Goal: Information Seeking & Learning: Learn about a topic

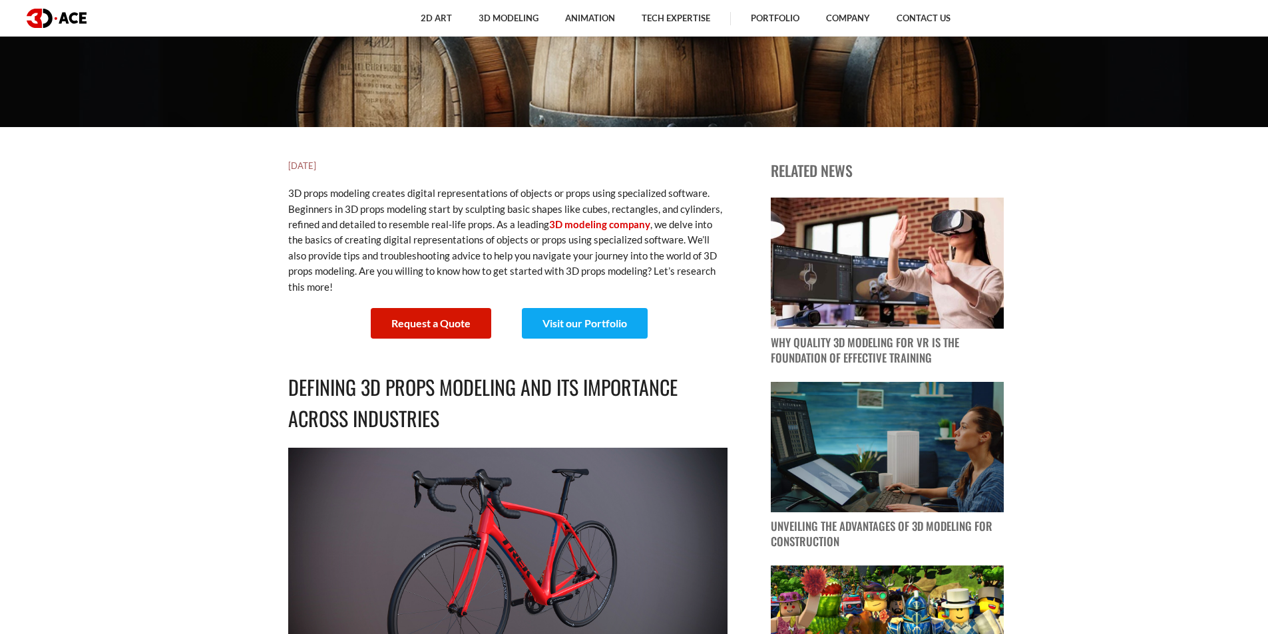
scroll to position [466, 0]
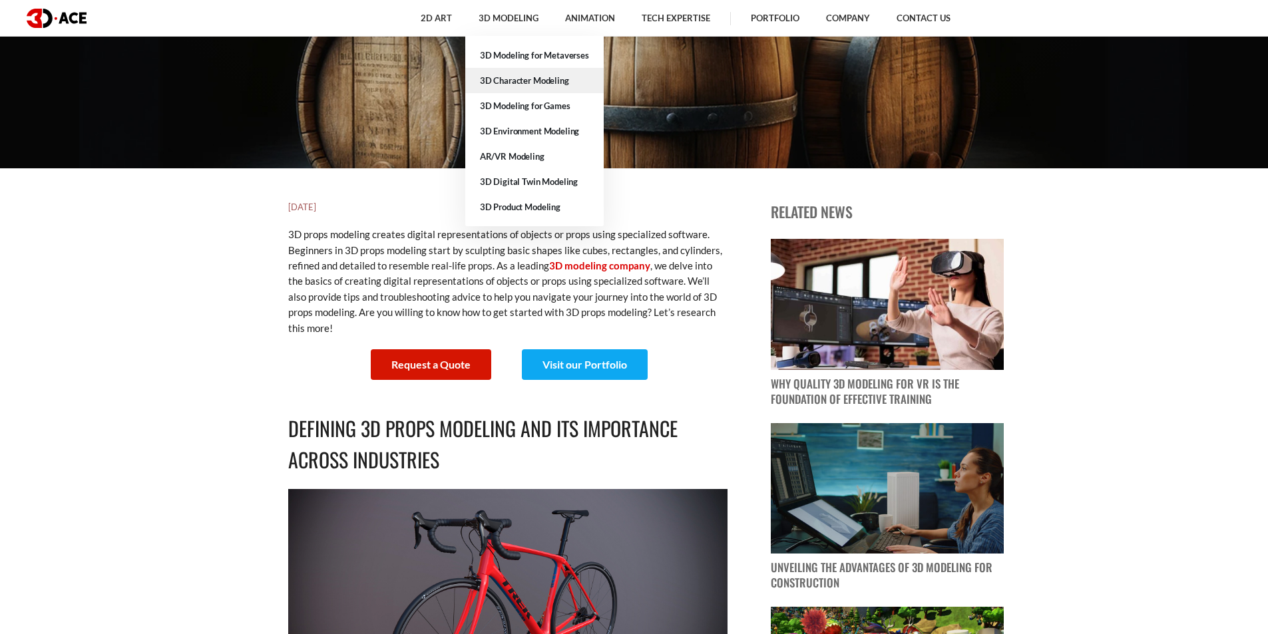
click at [516, 77] on link "3D Character Modeling" at bounding box center [534, 80] width 138 height 25
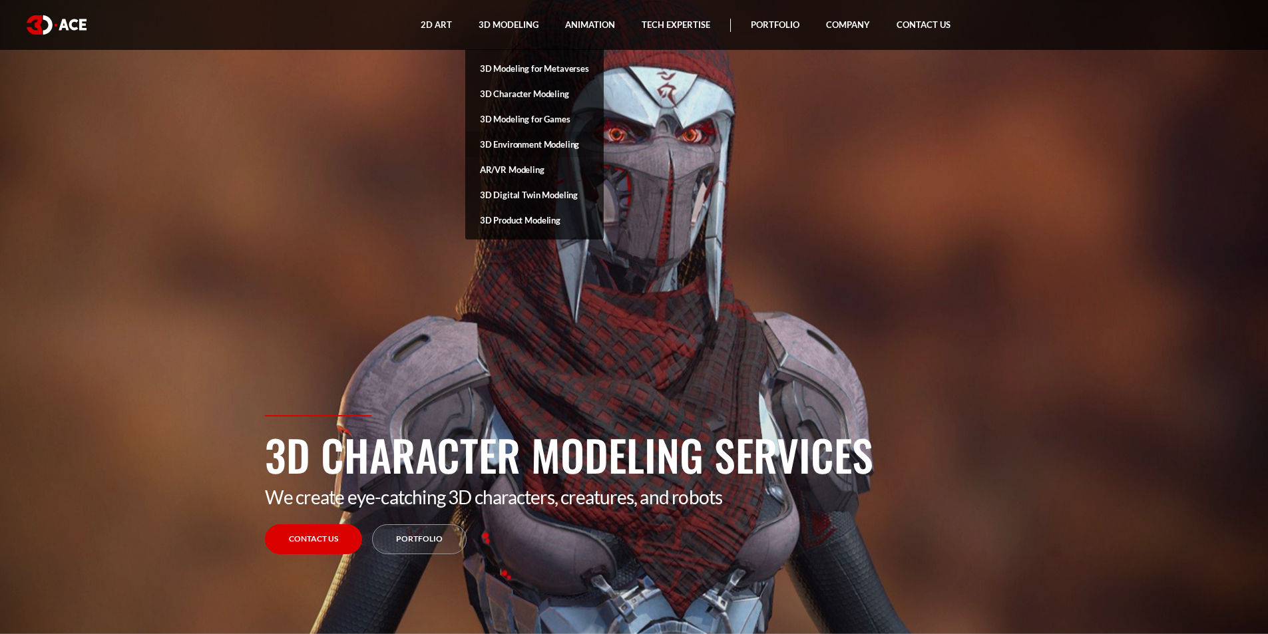
click at [518, 143] on link "3D Environment Modeling" at bounding box center [534, 144] width 138 height 25
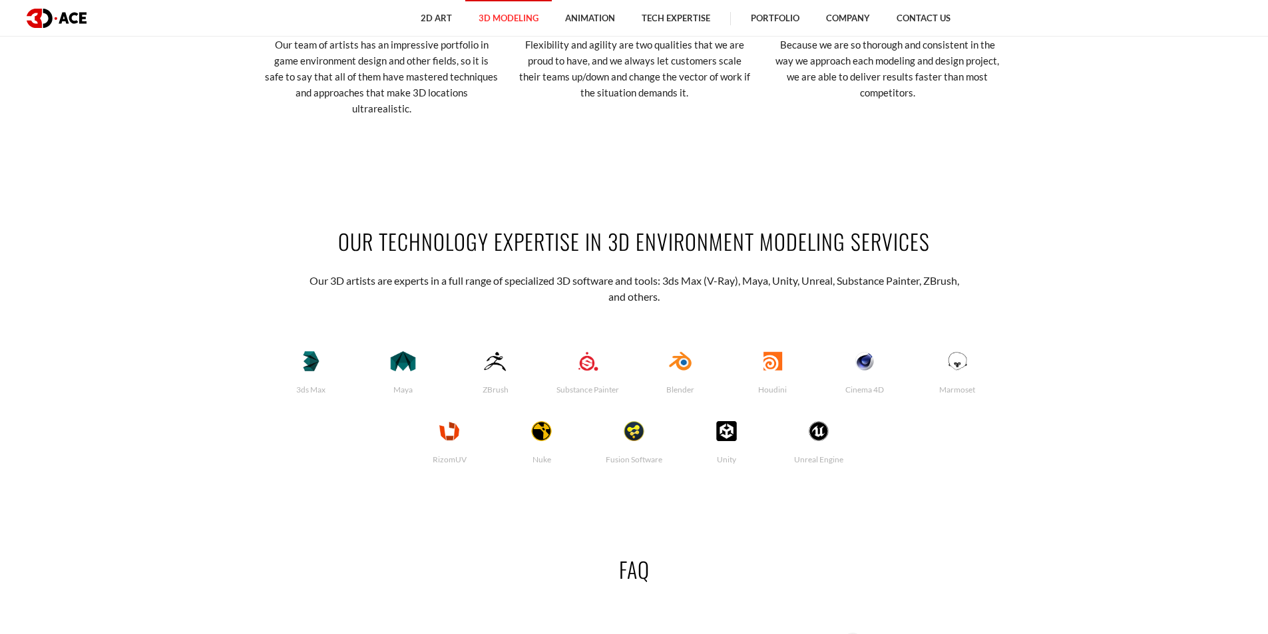
scroll to position [2730, 0]
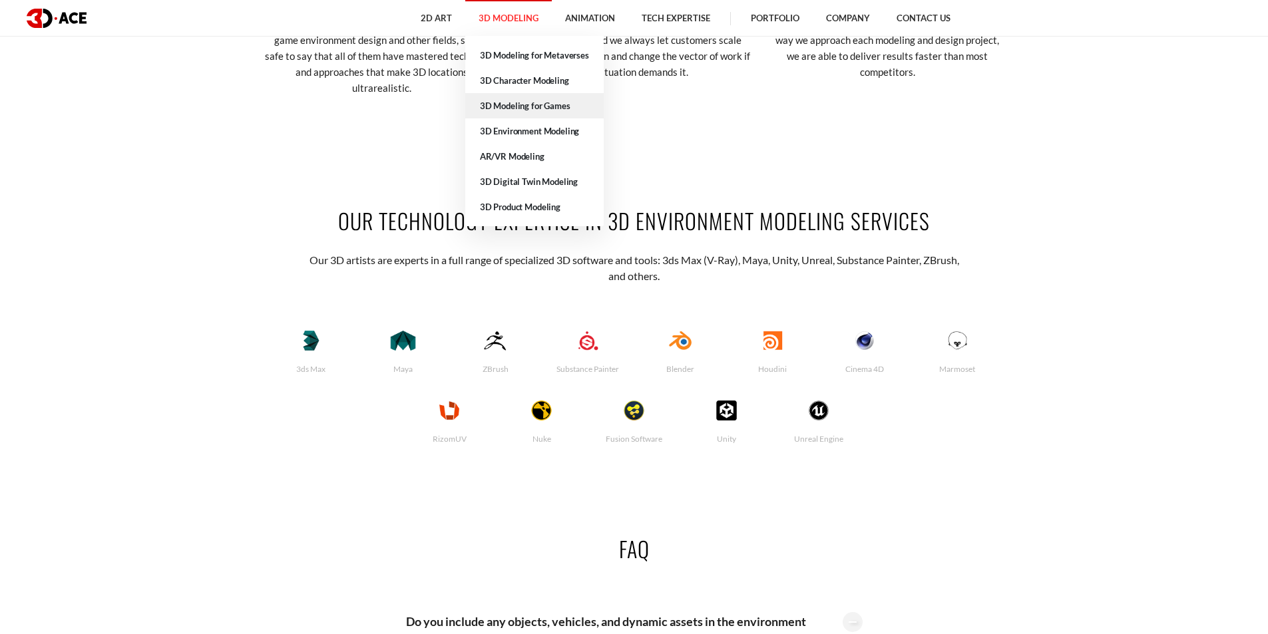
click at [549, 111] on link "3D Modeling for Games" at bounding box center [534, 105] width 138 height 25
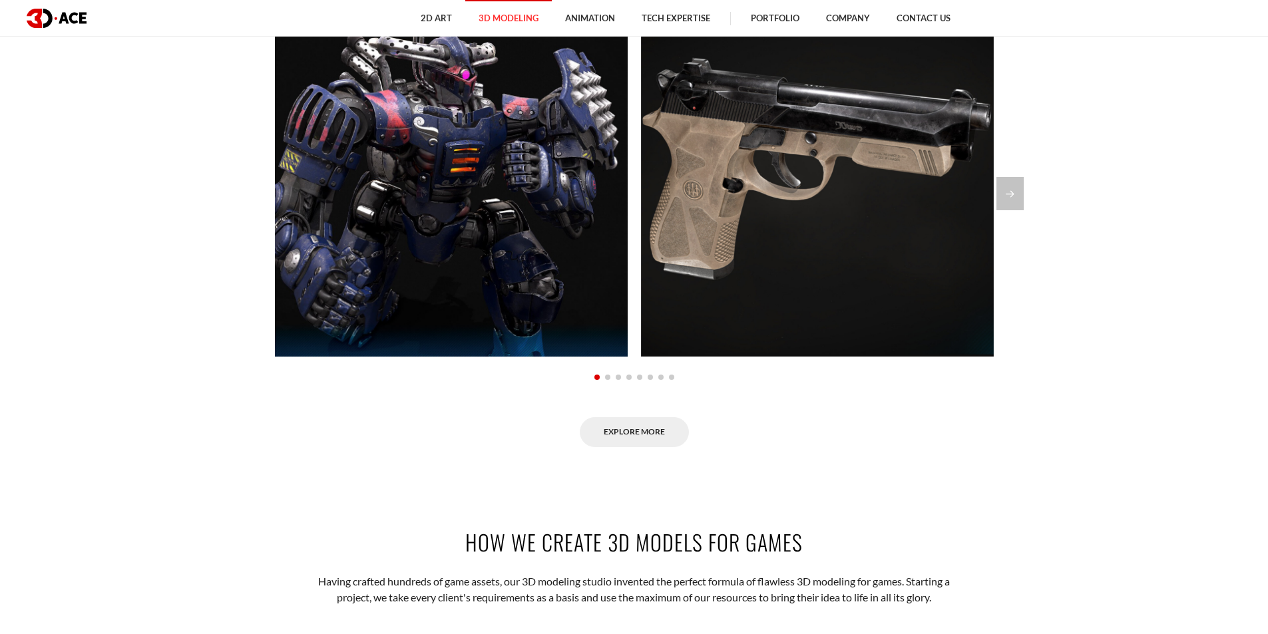
scroll to position [1265, 0]
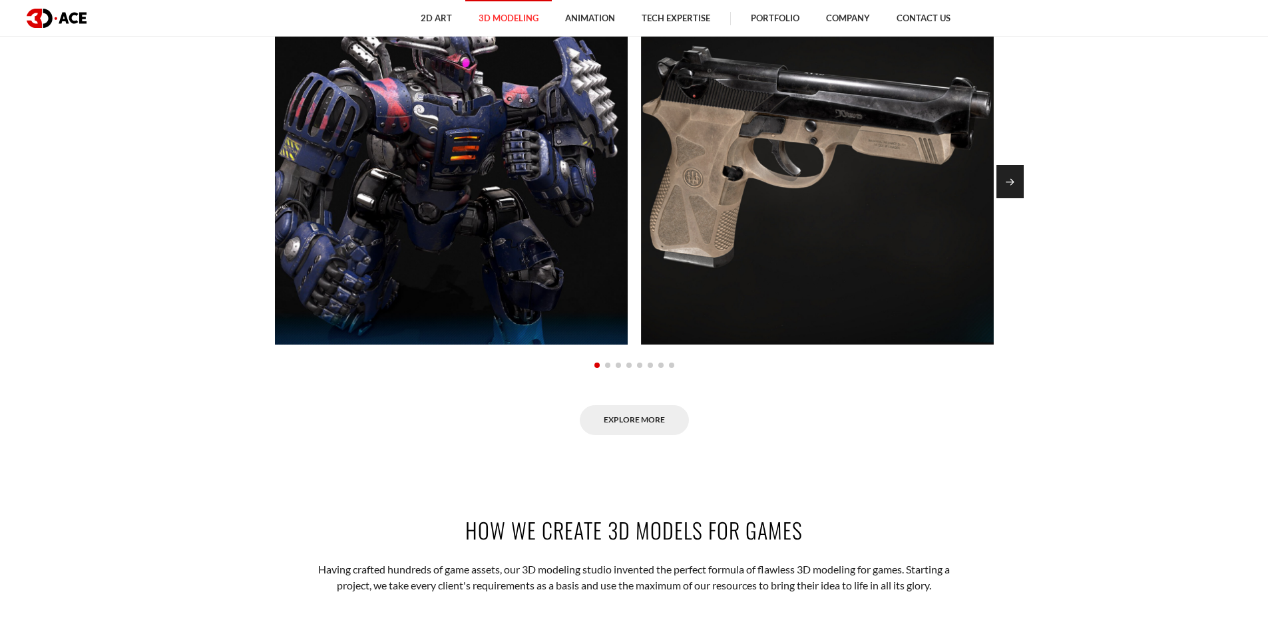
click at [1010, 176] on div "Next slide" at bounding box center [1010, 181] width 27 height 33
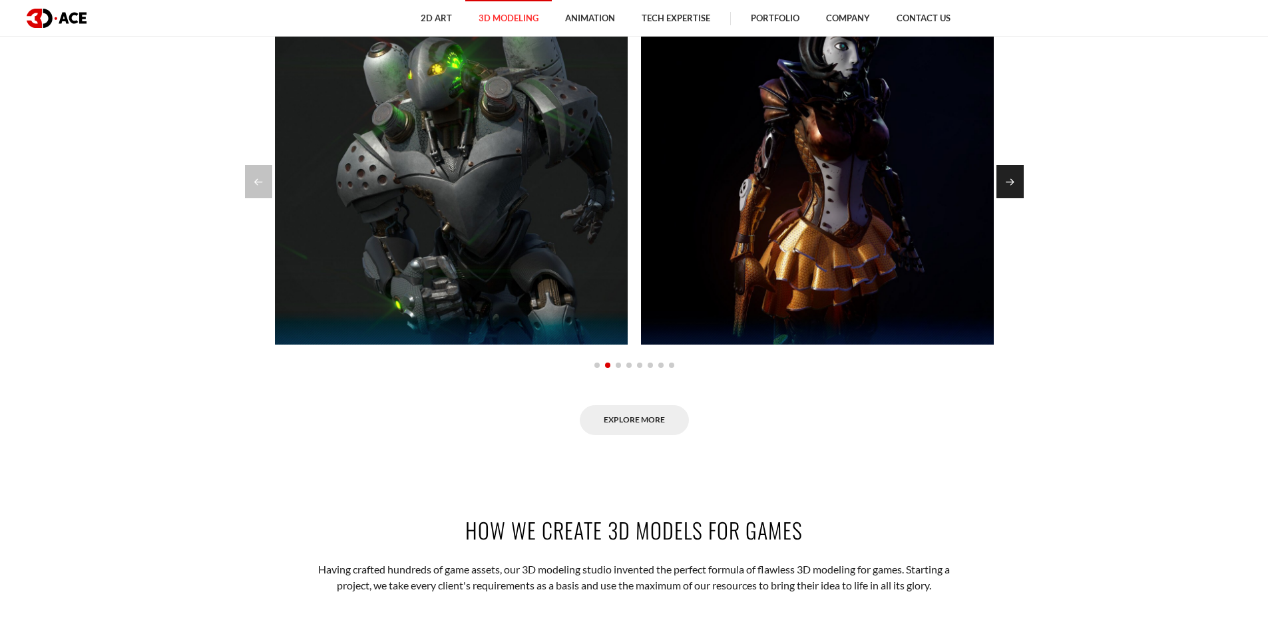
click at [1010, 176] on div "Next slide" at bounding box center [1010, 181] width 27 height 33
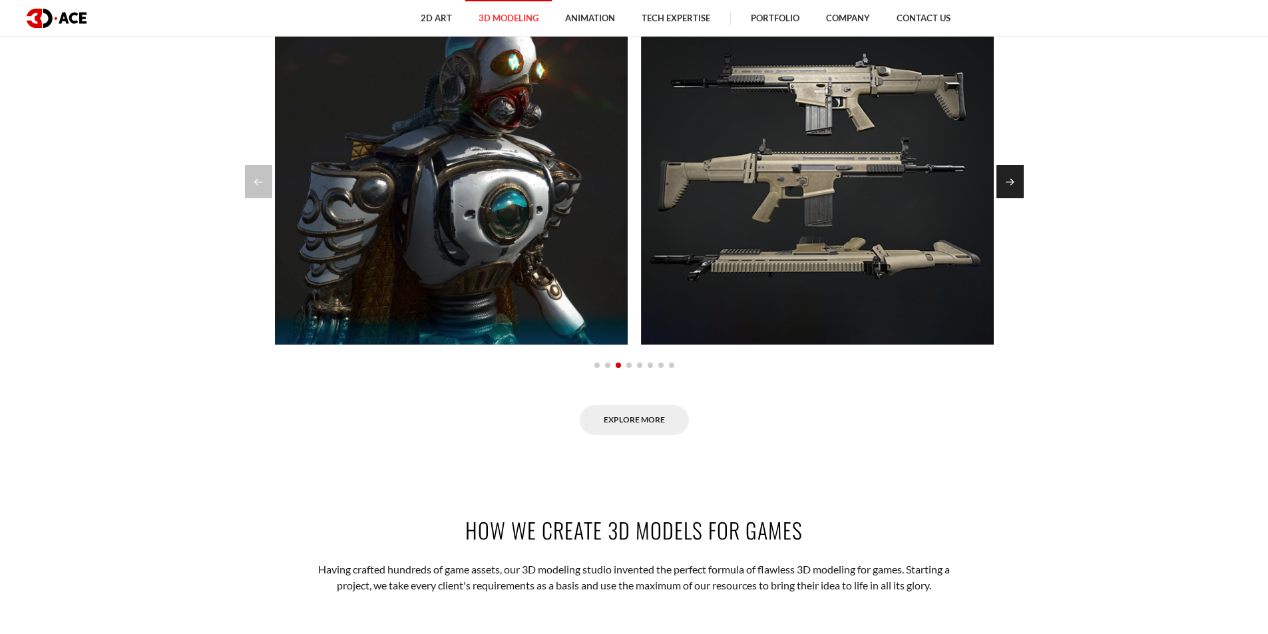
click at [1010, 176] on div "Next slide" at bounding box center [1010, 181] width 27 height 33
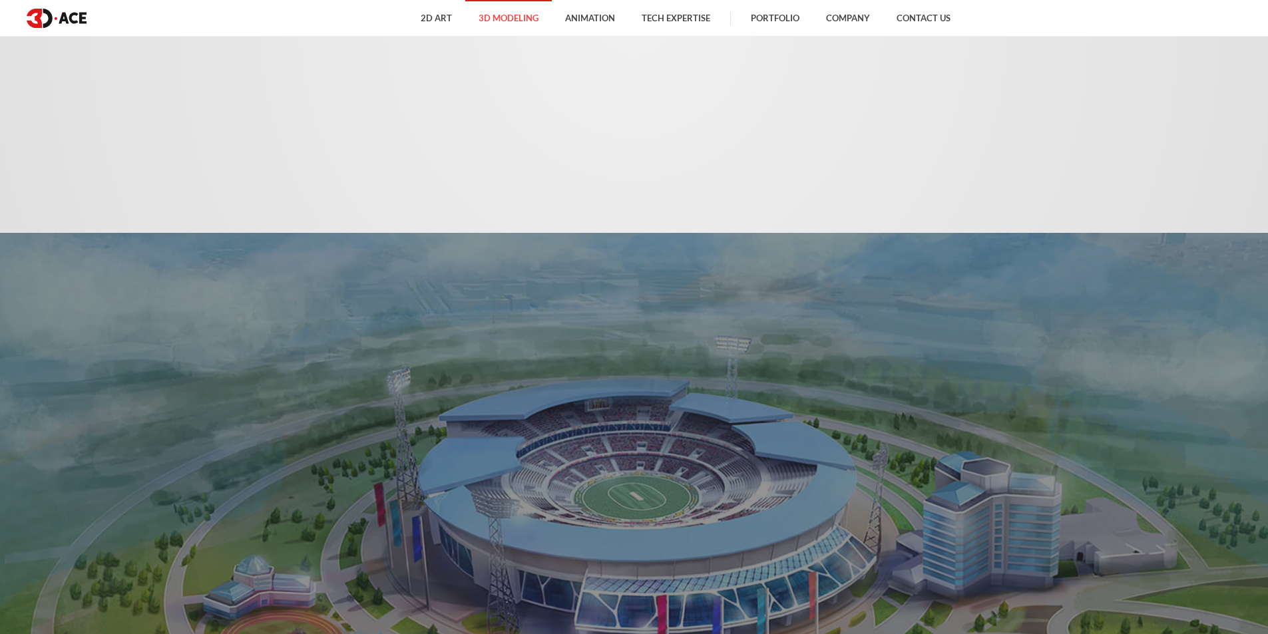
scroll to position [2730, 0]
